Goal: Book appointment/travel/reservation

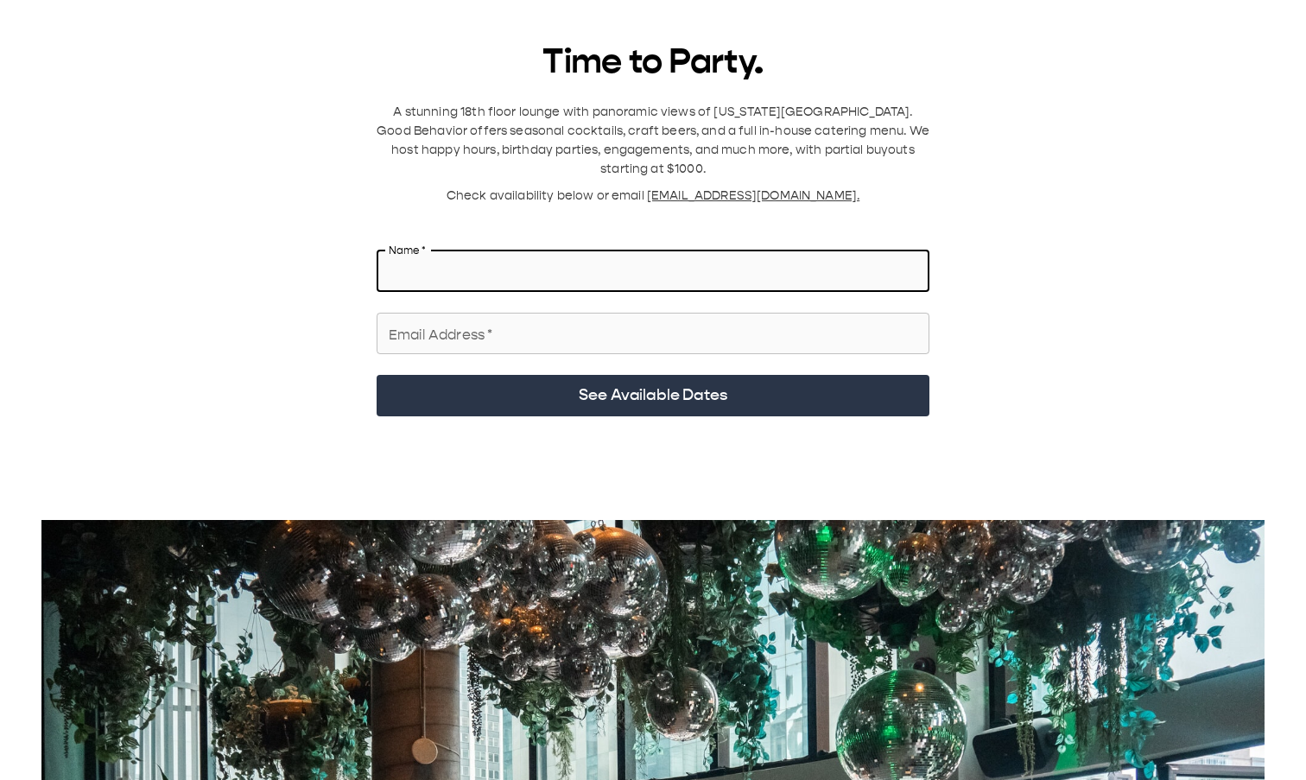
click at [551, 129] on input "Name   *" at bounding box center [653, 271] width 553 height 48
click at [453, 129] on input "Name   *" at bounding box center [653, 271] width 553 height 48
type input "*"
type input "****"
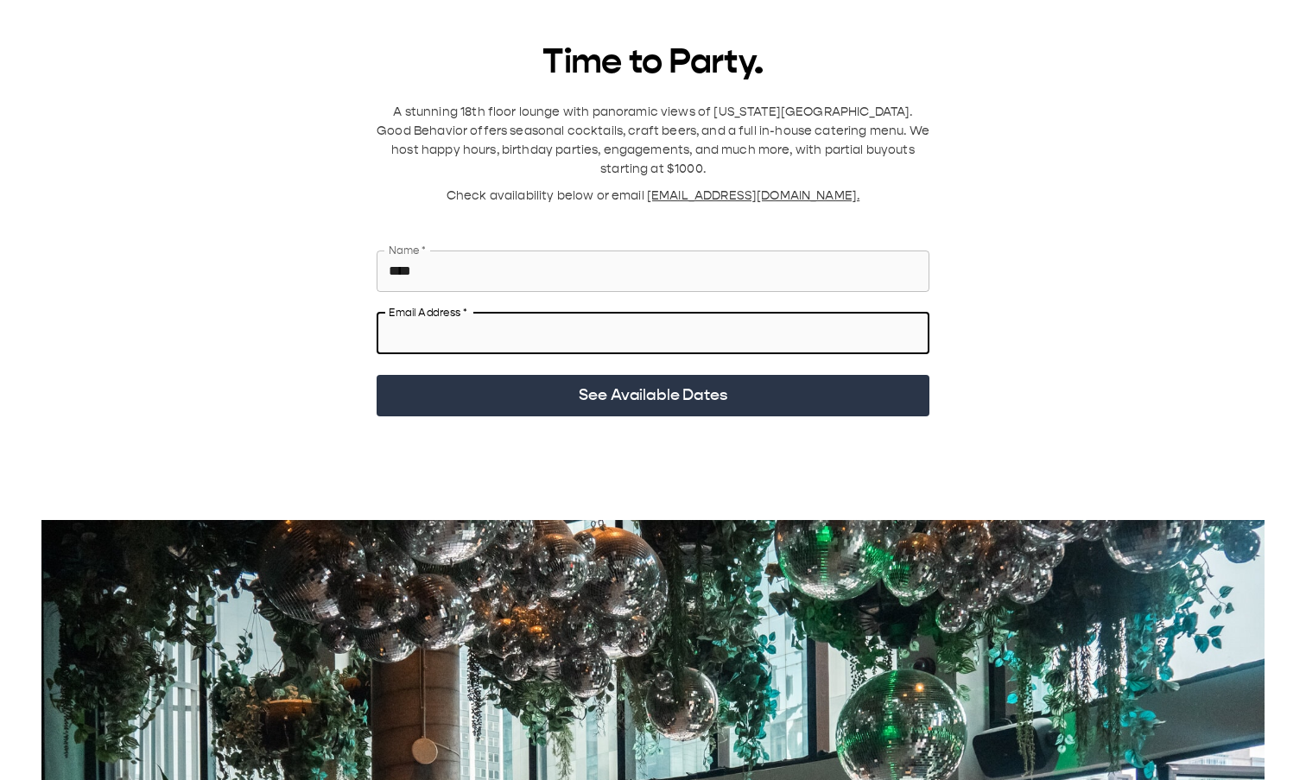
click at [449, 129] on input "Email Address   *" at bounding box center [653, 333] width 553 height 48
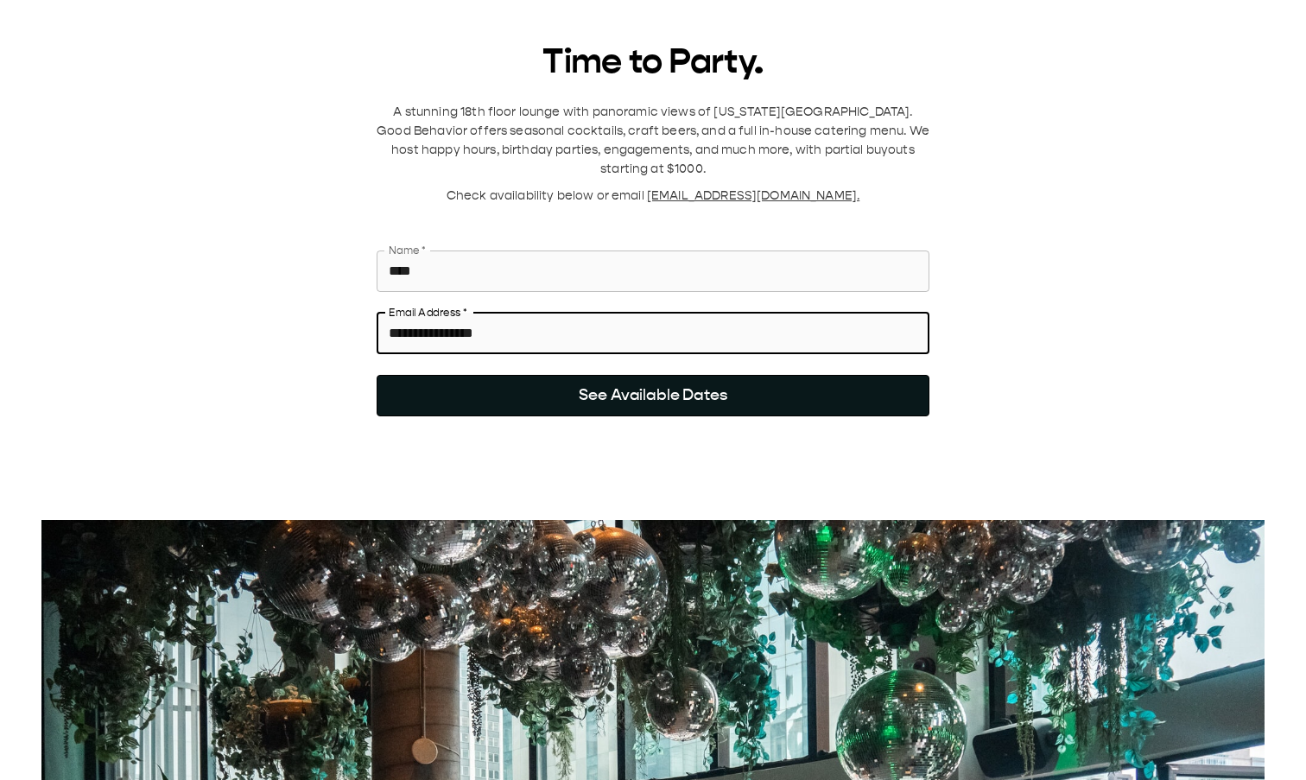
type input "**********"
click at [482, 129] on button "See Available Dates" at bounding box center [653, 395] width 553 height 41
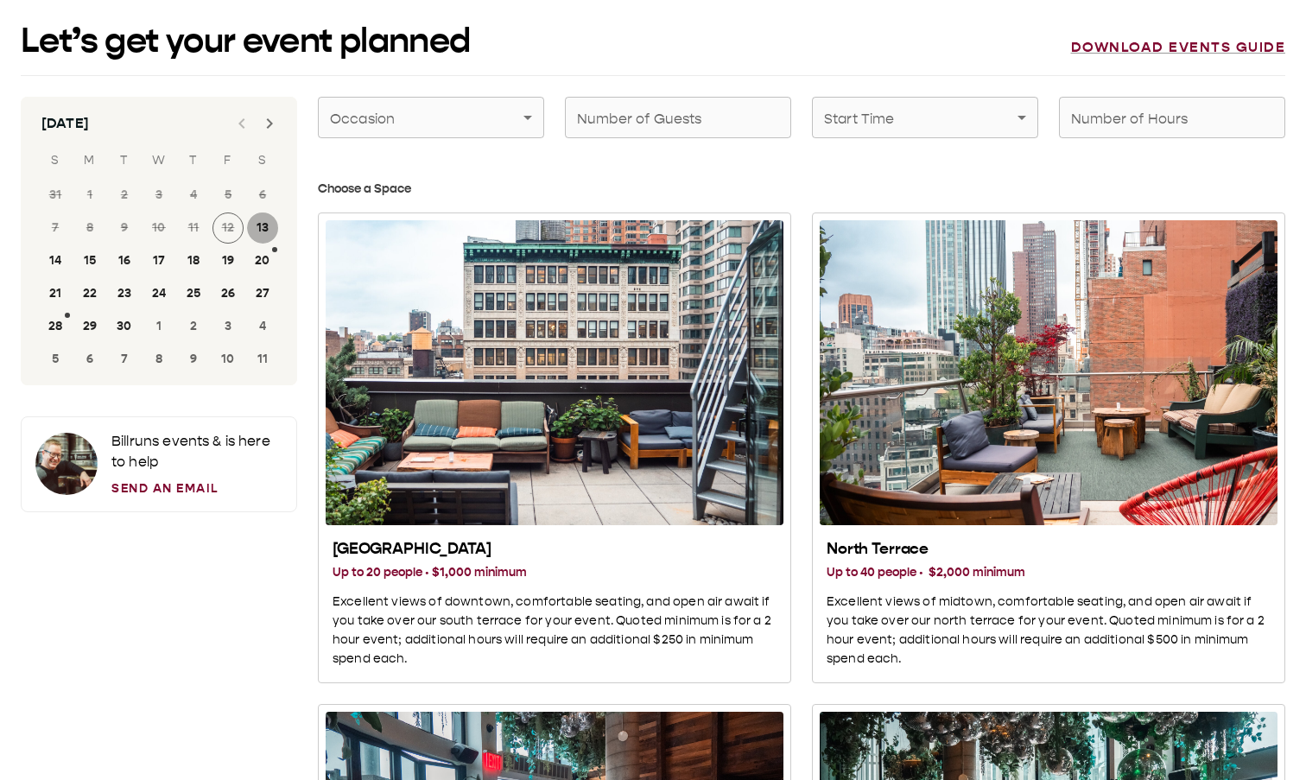
click at [263, 129] on button "13" at bounding box center [262, 228] width 31 height 31
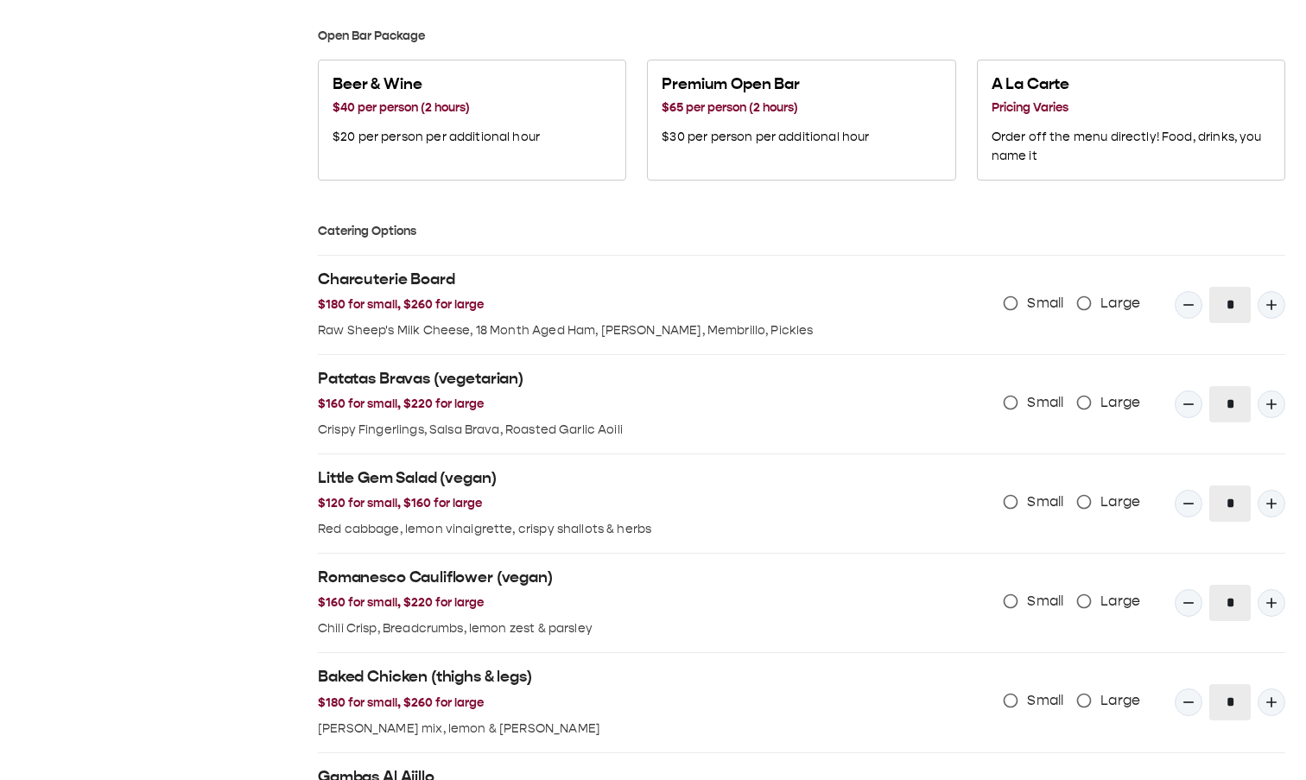
scroll to position [1188, 0]
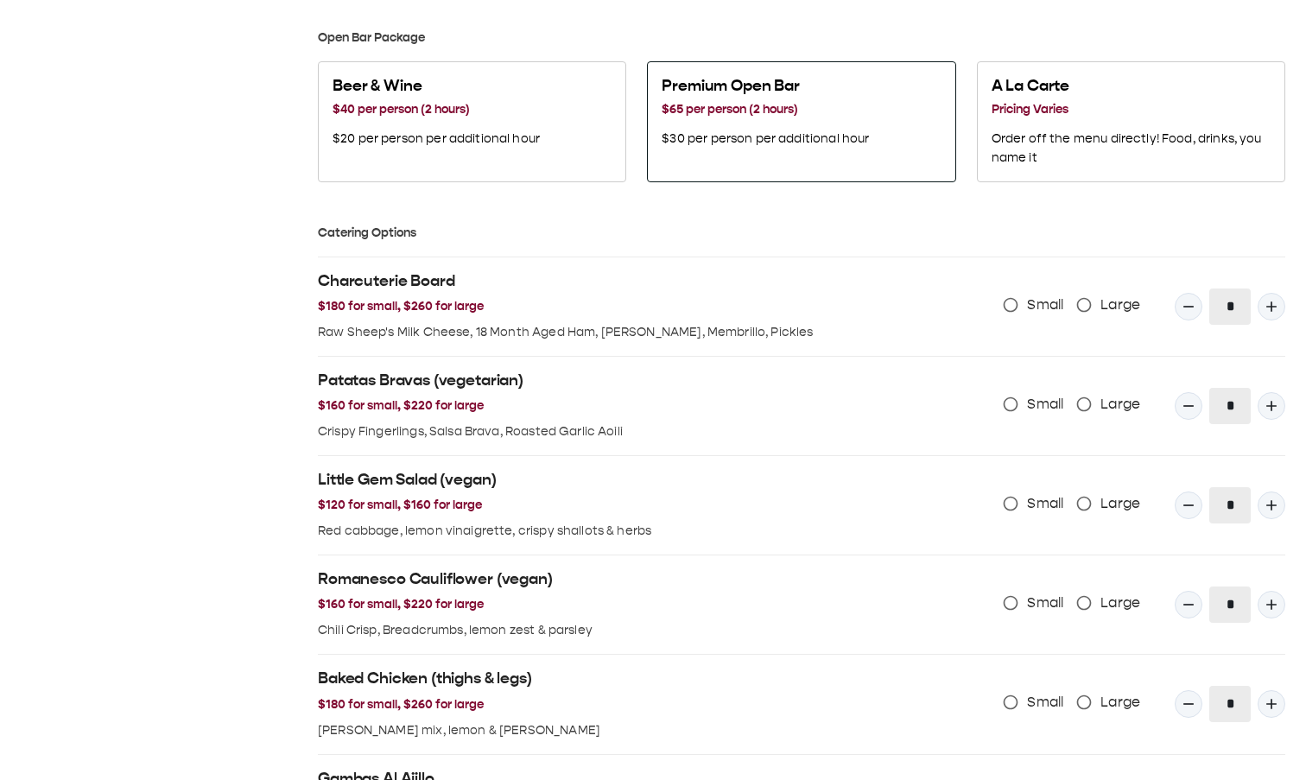
click at [689, 123] on div "Premium Open Bar $65 per person (2 hours) $30 per person per additional hour" at bounding box center [765, 112] width 207 height 73
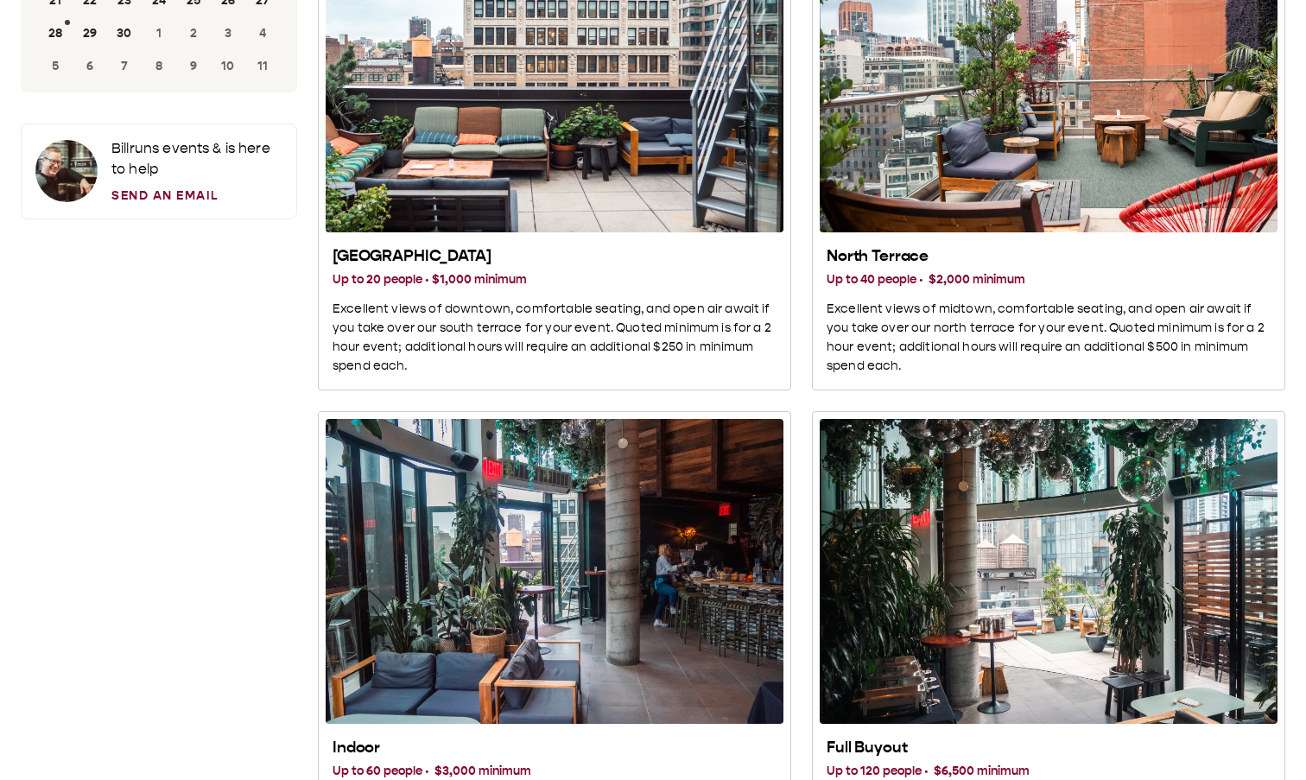
scroll to position [0, 0]
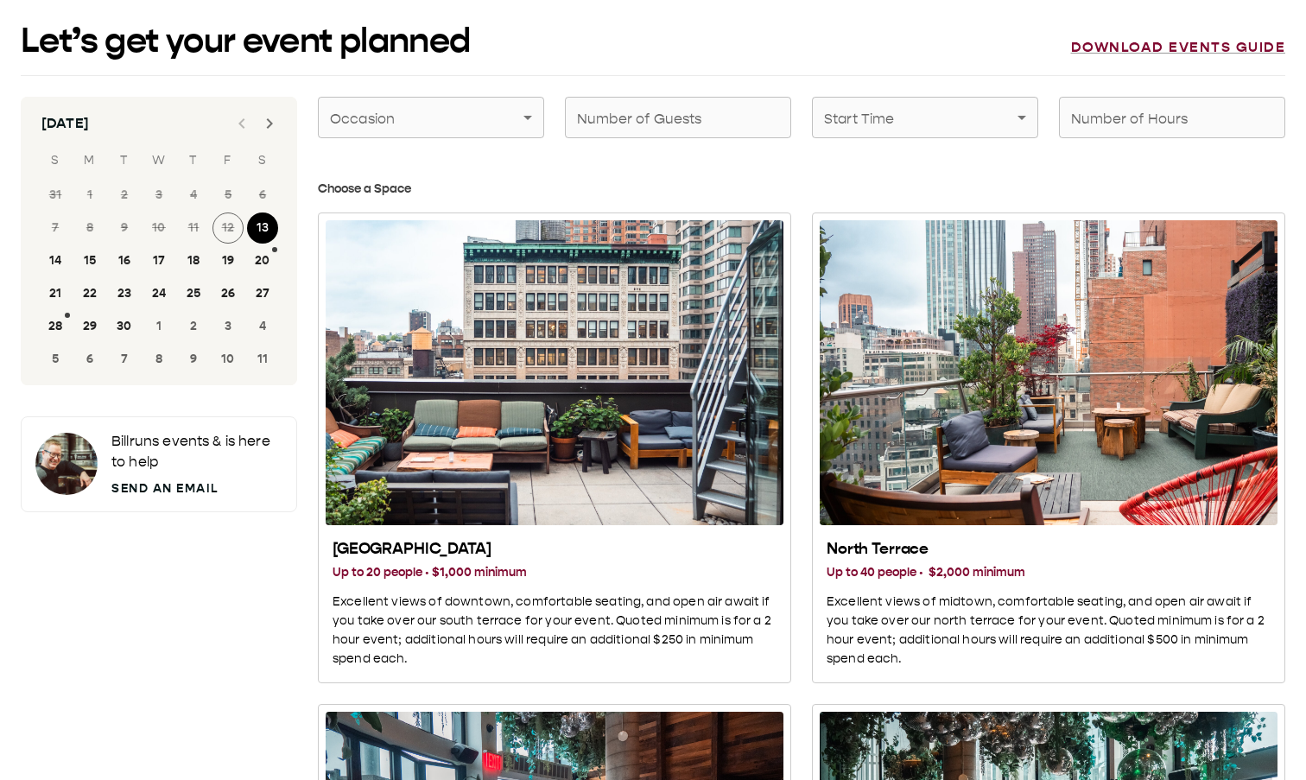
click at [197, 129] on link "Send an Email" at bounding box center [196, 489] width 171 height 18
click at [194, 129] on link "Send an Email" at bounding box center [196, 489] width 171 height 18
